Goal: Task Accomplishment & Management: Manage account settings

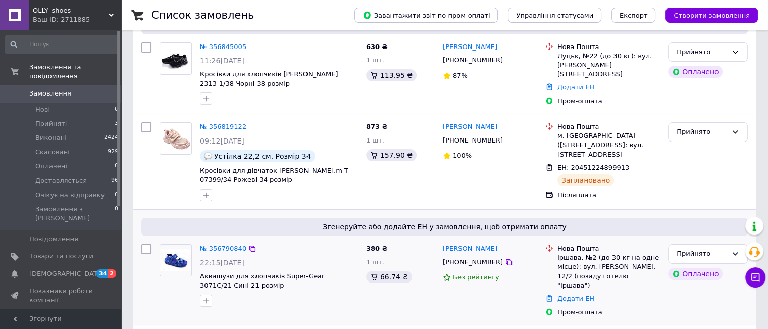
scroll to position [202, 0]
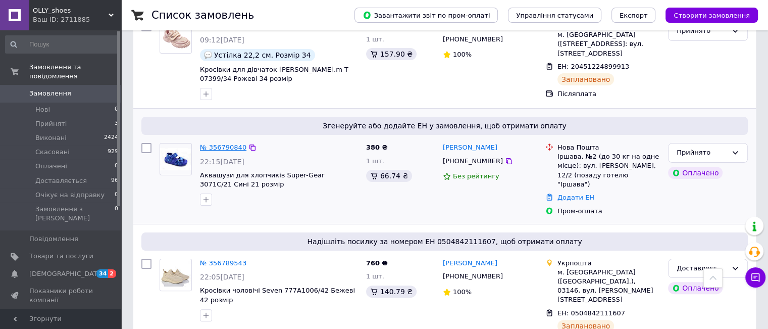
click at [226, 145] on link "№ 356790840" at bounding box center [223, 147] width 46 height 8
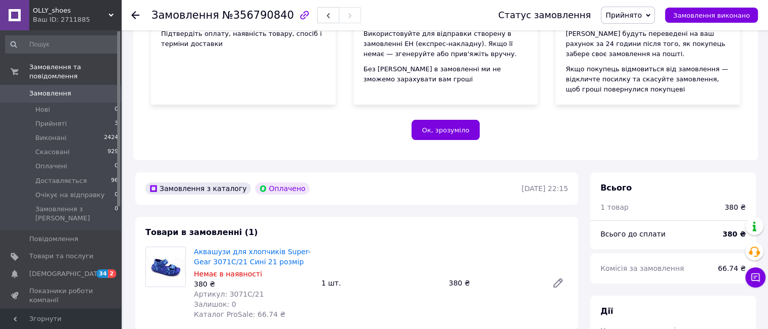
scroll to position [202, 0]
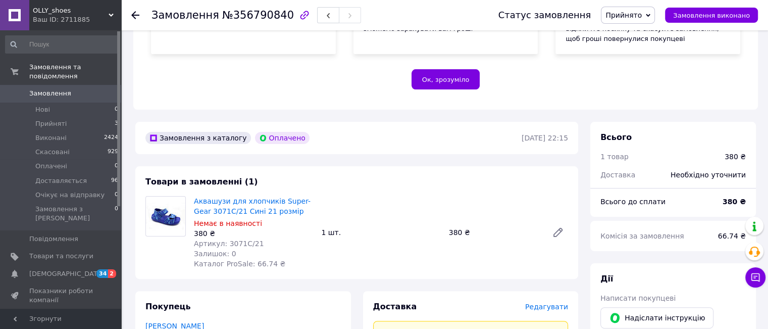
click at [140, 9] on div at bounding box center [141, 15] width 20 height 30
click at [138, 13] on icon at bounding box center [135, 15] width 8 height 8
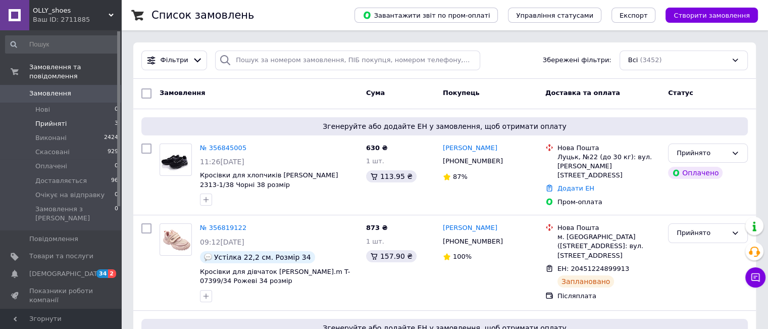
click at [55, 119] on span "Прийняті" at bounding box center [50, 123] width 31 height 9
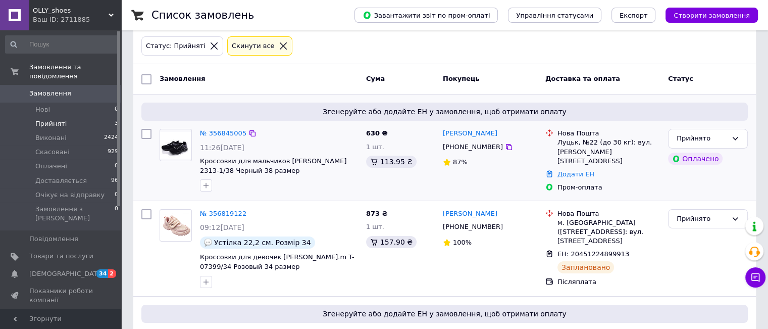
scroll to position [101, 0]
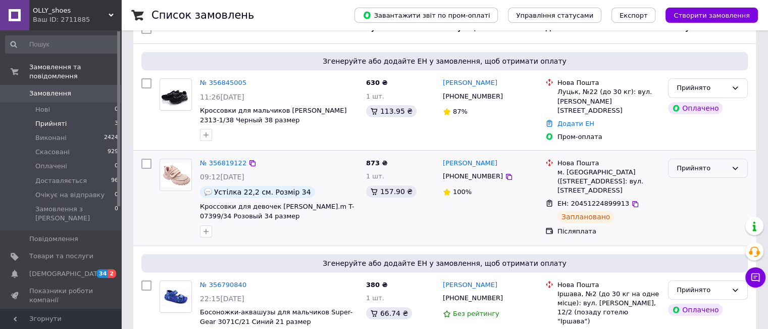
click at [693, 169] on div "Прийнято" at bounding box center [701, 168] width 50 height 11
click at [693, 243] on li "Доставляється" at bounding box center [707, 244] width 79 height 19
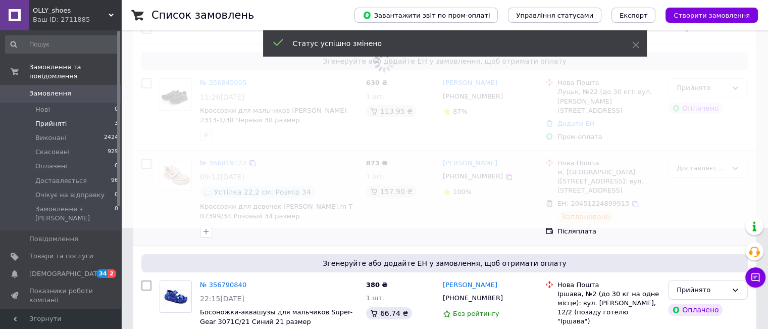
scroll to position [134, 0]
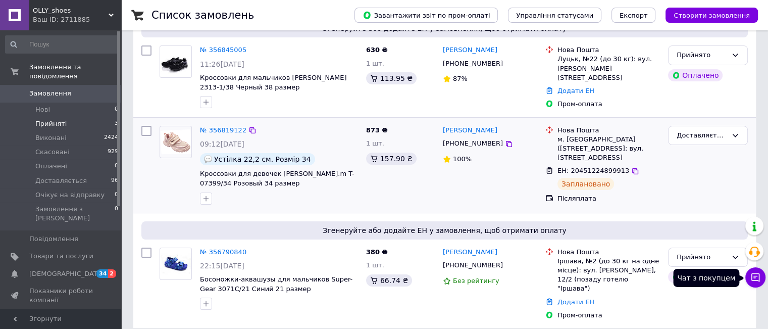
click at [751, 275] on icon at bounding box center [755, 277] width 10 height 10
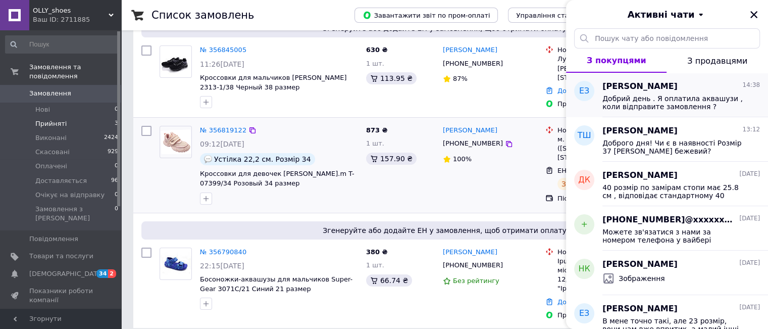
click at [653, 92] on div "Добрий день . Я оплатила аквашузи , коли відправите замовлення ?" at bounding box center [680, 101] width 157 height 18
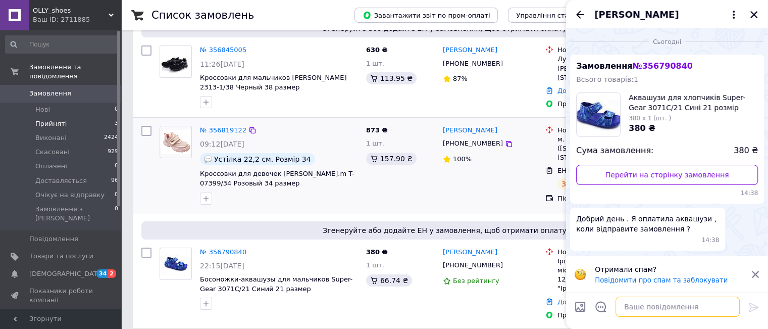
click at [653, 304] on textarea at bounding box center [677, 306] width 124 height 20
click at [223, 251] on link "№ 356790840" at bounding box center [223, 252] width 46 height 8
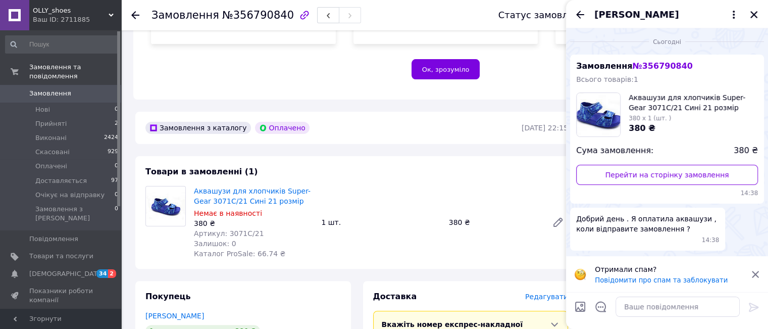
scroll to position [262, 0]
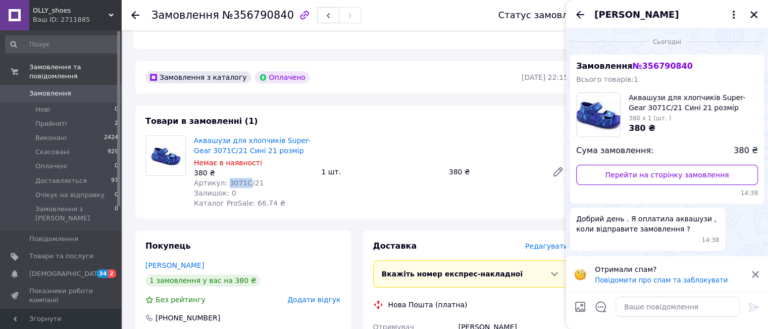
drag, startPoint x: 225, startPoint y: 182, endPoint x: 242, endPoint y: 183, distance: 17.7
click at [242, 183] on span "Артикул: 3071C/21" at bounding box center [229, 183] width 70 height 8
copy span "3071C"
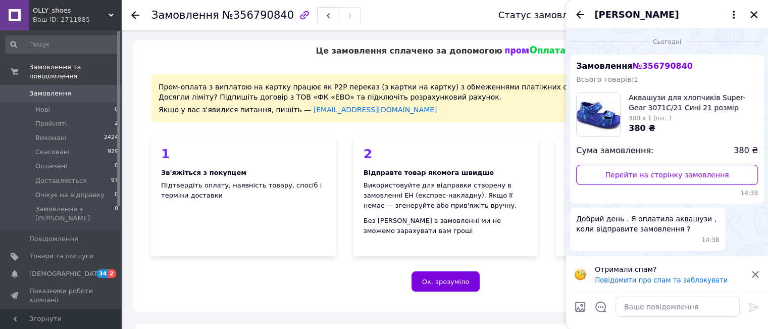
click at [138, 12] on icon at bounding box center [135, 15] width 8 height 8
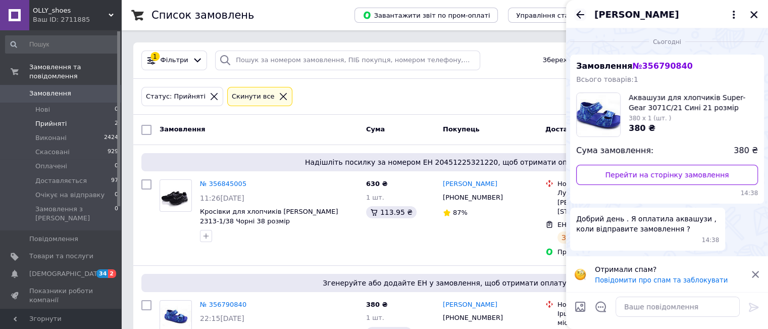
click at [582, 12] on icon "Назад" at bounding box center [580, 15] width 12 height 12
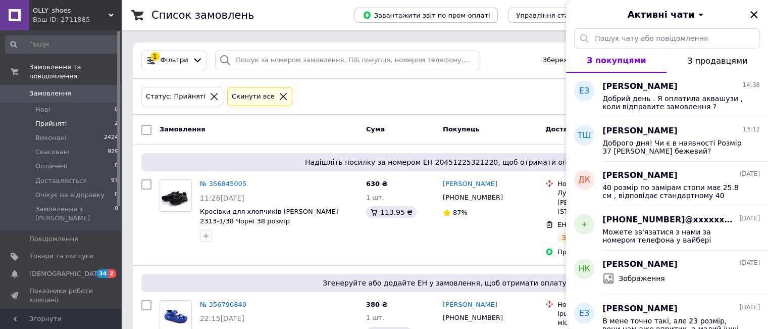
click at [756, 15] on icon "Закрити" at bounding box center [753, 14] width 9 height 9
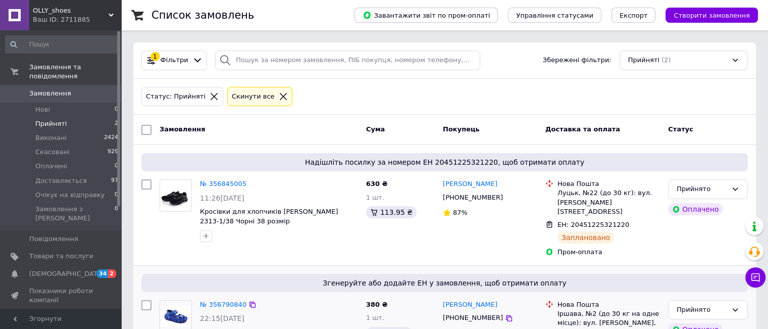
scroll to position [44, 0]
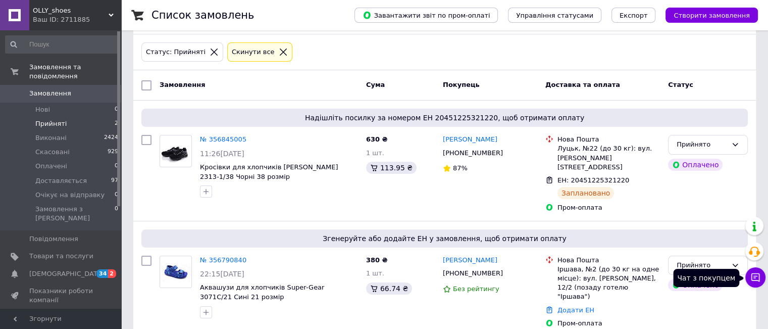
click at [754, 278] on icon at bounding box center [755, 277] width 10 height 10
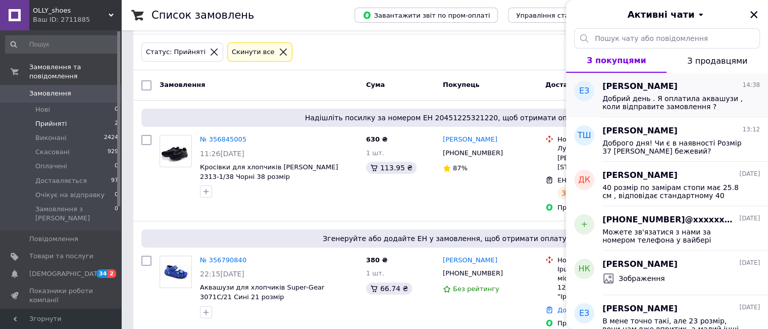
click at [694, 108] on span "Добрий день . Я оплатила аквашузи , коли відправите замовлення ?" at bounding box center [673, 102] width 143 height 16
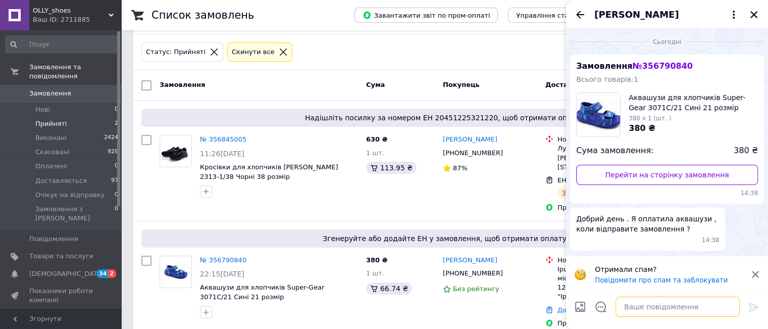
click at [658, 306] on textarea at bounding box center [677, 306] width 124 height 20
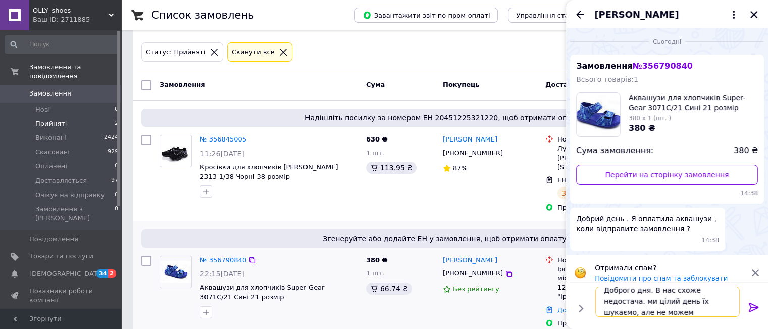
scroll to position [1, 0]
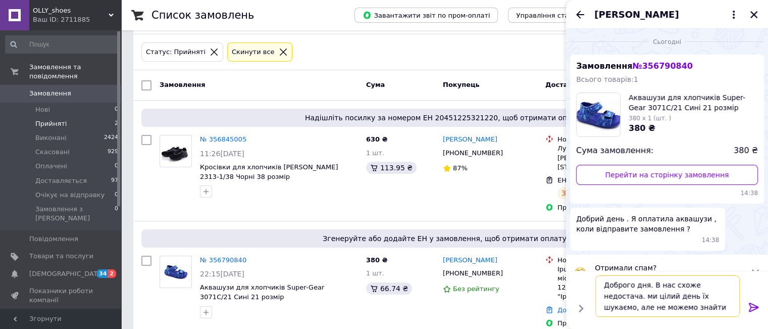
type textarea "Доброго дня. В нас схоже недостача. ми цілий день їх шукаємо, але не можемо зна…"
click at [750, 306] on icon at bounding box center [754, 306] width 10 height 9
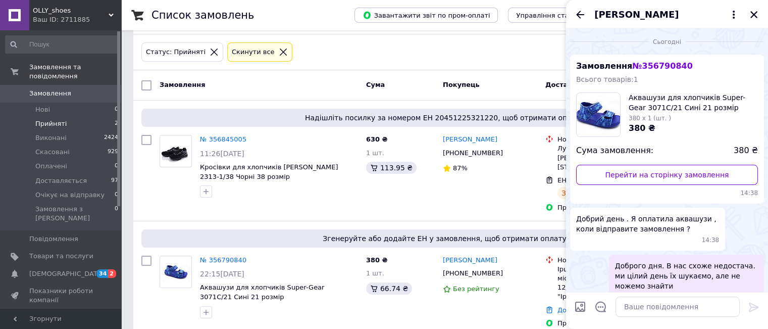
scroll to position [0, 0]
click at [629, 307] on textarea at bounding box center [677, 306] width 124 height 20
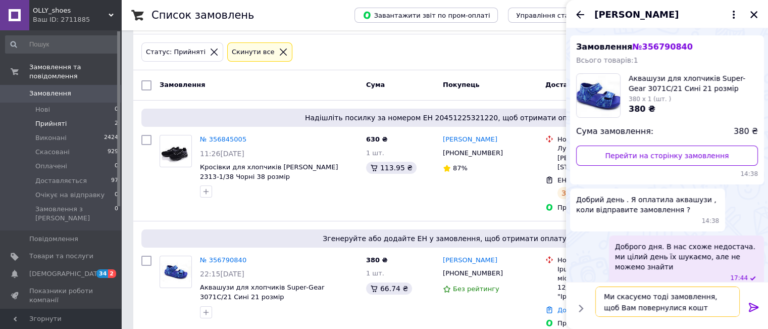
type textarea "Ми скасуємо тоді замовлення, щоб Вам повернулися кошти"
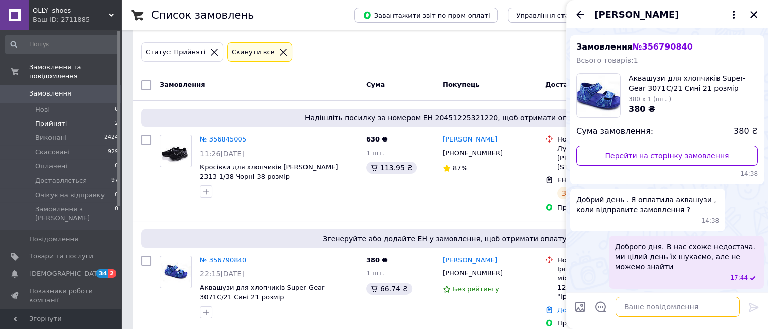
scroll to position [67, 0]
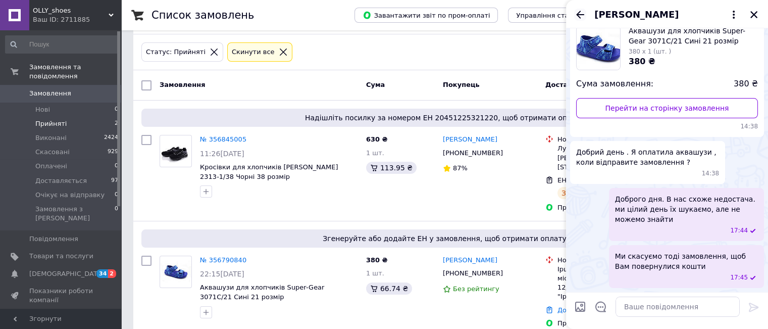
click at [583, 12] on icon "Назад" at bounding box center [580, 15] width 12 height 12
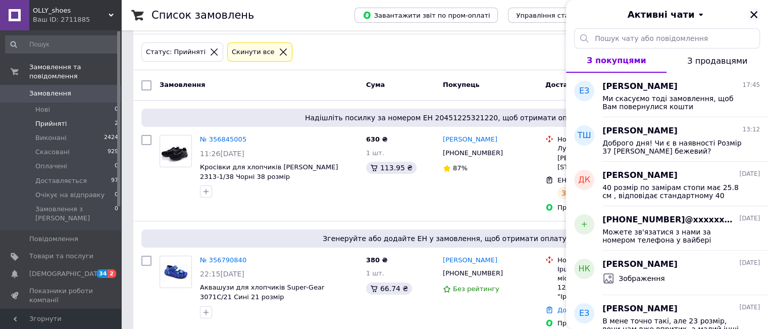
click at [755, 16] on icon "Закрити" at bounding box center [753, 14] width 7 height 7
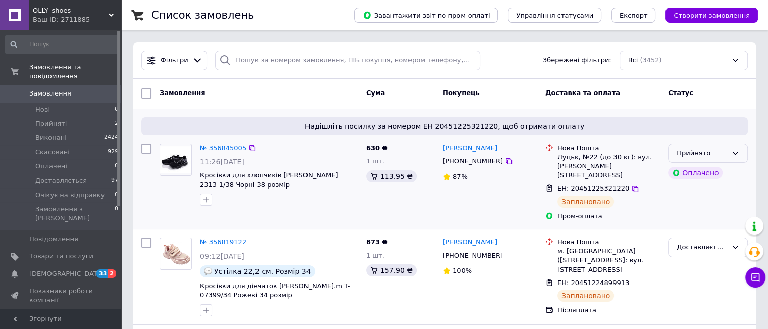
click at [724, 154] on div "Прийнято" at bounding box center [701, 153] width 50 height 11
click at [703, 226] on li "Доставляється" at bounding box center [707, 229] width 79 height 19
click at [51, 119] on span "Прийняті" at bounding box center [50, 123] width 31 height 9
